Goal: Find specific page/section: Find specific page/section

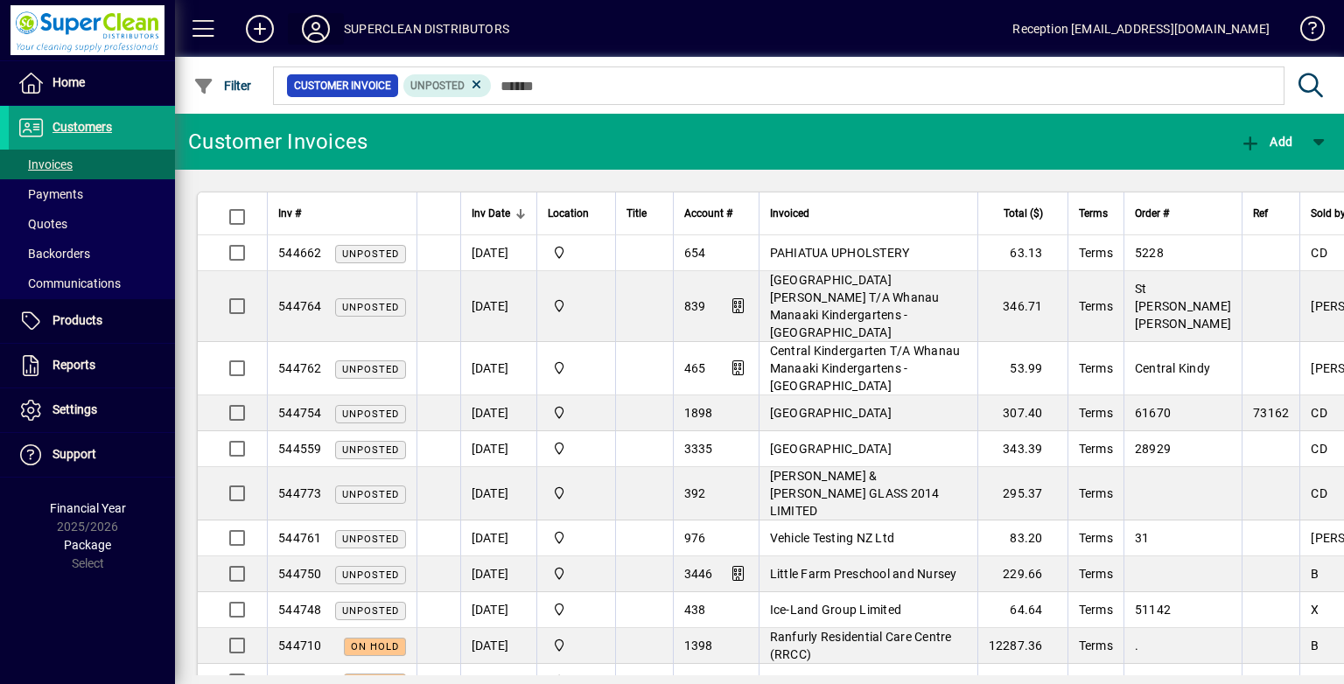
click at [314, 31] on icon at bounding box center [315, 29] width 35 height 28
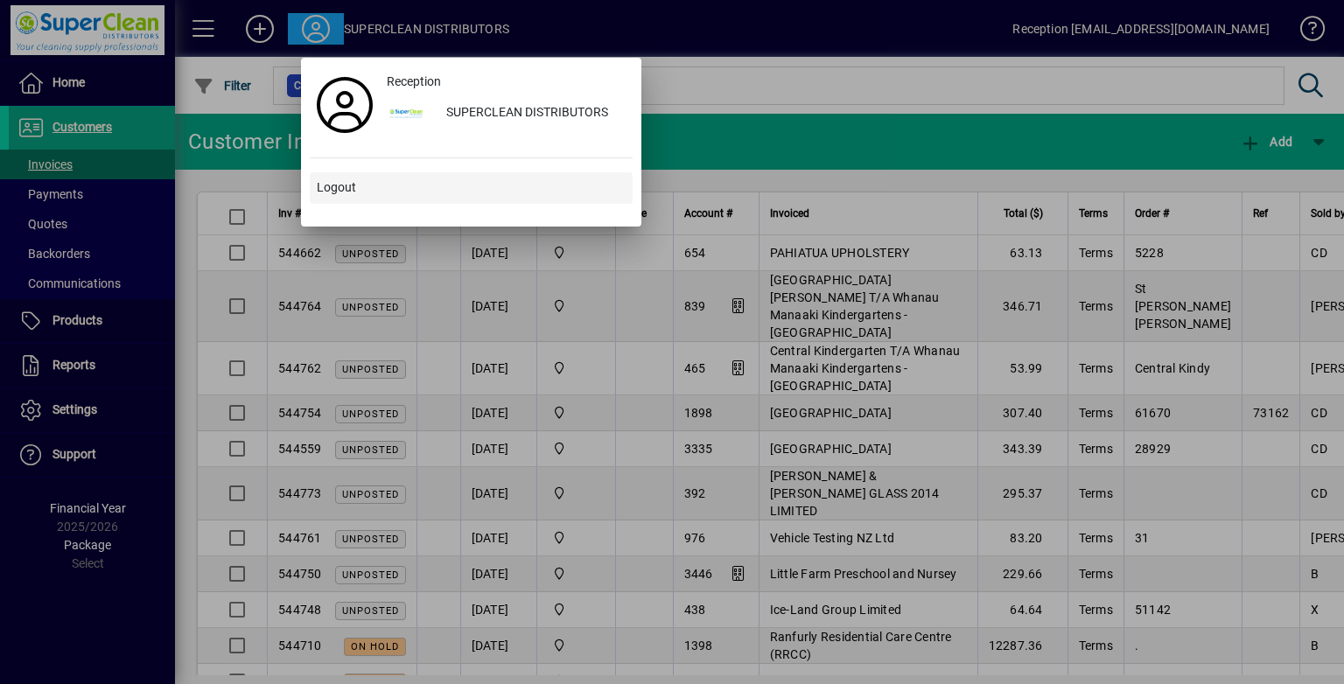
click at [374, 192] on span at bounding box center [471, 188] width 323 height 42
